Goal: Task Accomplishment & Management: Use online tool/utility

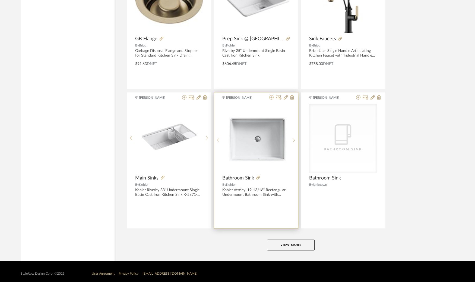
click at [272, 95] on icon at bounding box center [271, 97] width 4 height 4
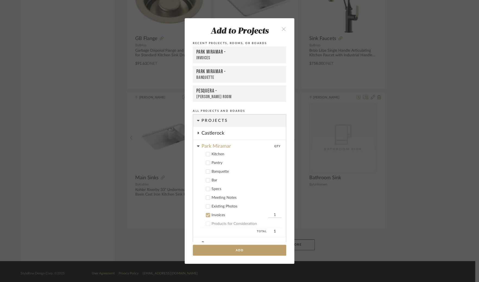
click at [207, 215] on icon at bounding box center [208, 215] width 4 height 4
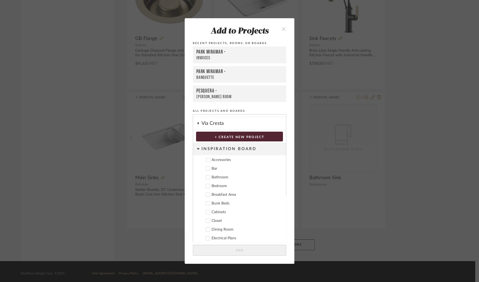
scroll to position [118, 0]
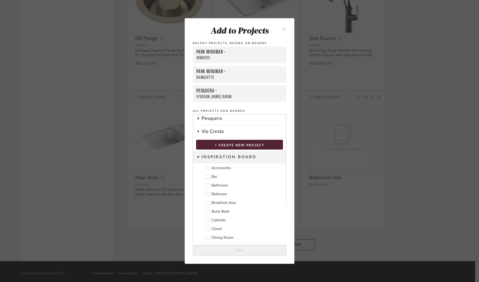
click at [197, 156] on icon at bounding box center [198, 156] width 2 height 1
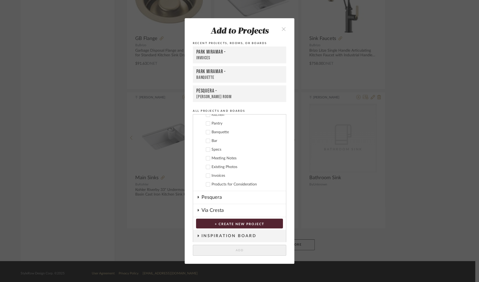
scroll to position [0, 0]
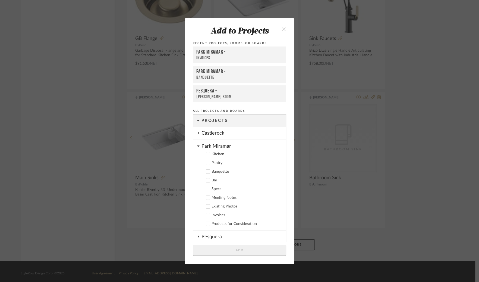
click at [197, 145] on icon at bounding box center [198, 146] width 3 height 4
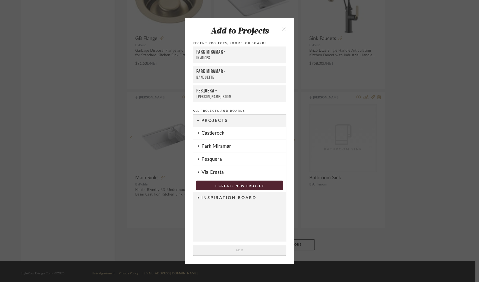
click at [198, 133] on icon at bounding box center [198, 132] width 1 height 2
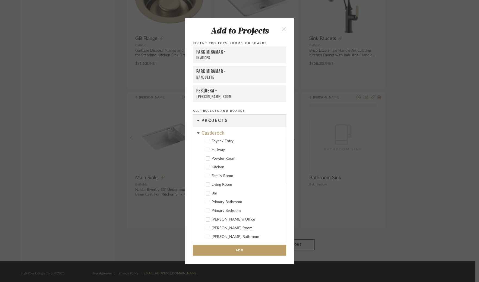
click at [206, 202] on icon at bounding box center [208, 201] width 4 height 3
click at [244, 250] on button "Add" at bounding box center [239, 249] width 93 height 11
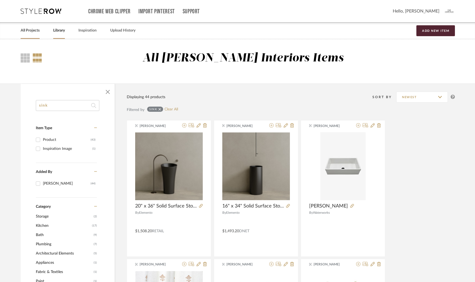
click at [37, 32] on link "All Projects" at bounding box center [30, 30] width 19 height 7
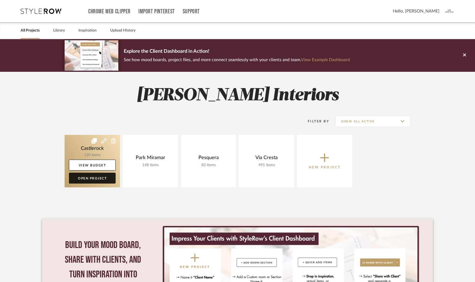
click at [93, 179] on link "Open Project" at bounding box center [92, 177] width 47 height 11
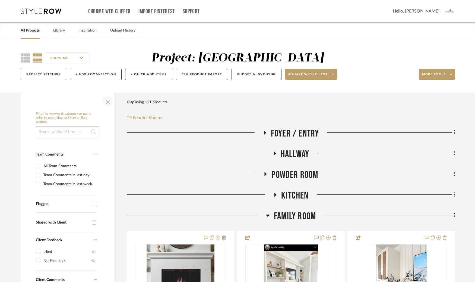
click at [109, 101] on span "button" at bounding box center [107, 100] width 13 height 13
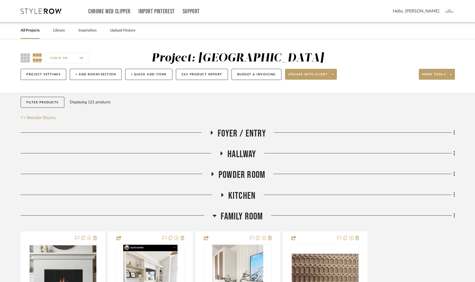
click at [214, 215] on icon at bounding box center [215, 216] width 4 height 2
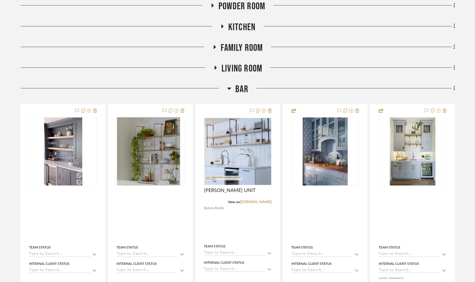
scroll to position [169, 0]
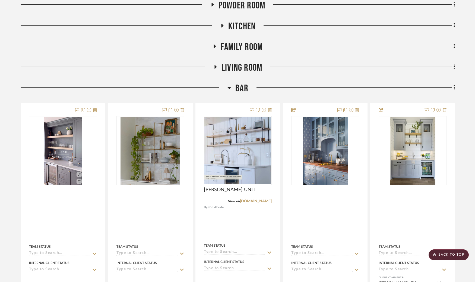
drag, startPoint x: 230, startPoint y: 86, endPoint x: 226, endPoint y: 85, distance: 4.0
click at [230, 86] on icon at bounding box center [229, 87] width 4 height 7
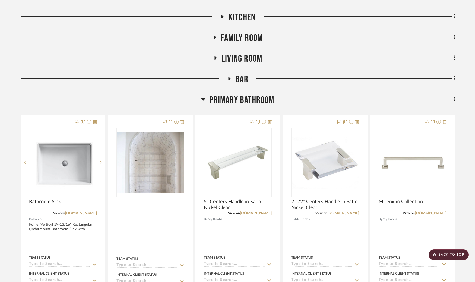
scroll to position [180, 0]
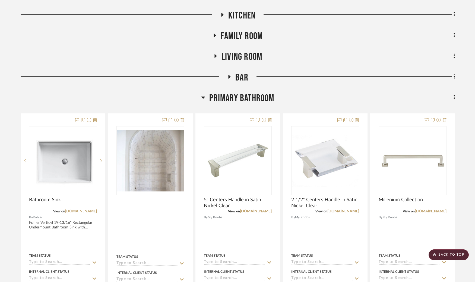
click at [203, 96] on icon at bounding box center [204, 97] width 4 height 2
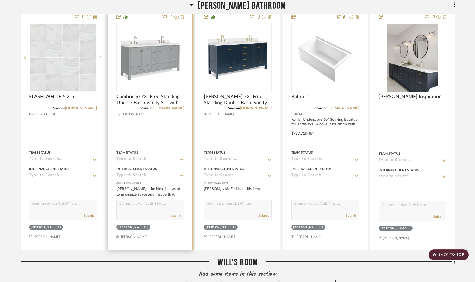
scroll to position [453, 0]
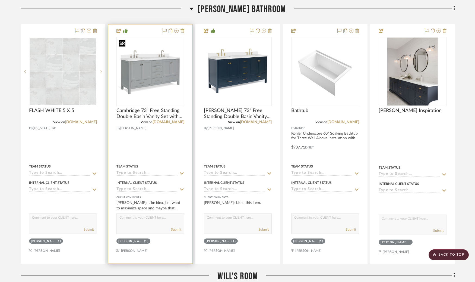
click at [157, 85] on img "0" at bounding box center [150, 71] width 67 height 67
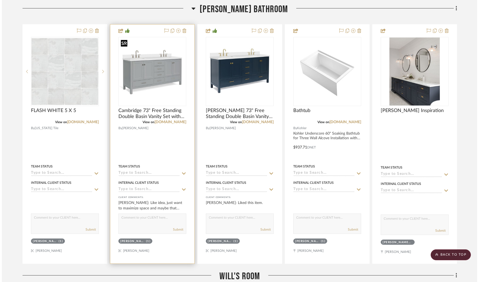
scroll to position [0, 0]
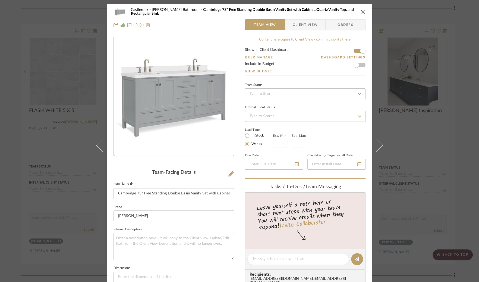
click at [130, 184] on icon at bounding box center [131, 182] width 3 height 3
